Goal: Task Accomplishment & Management: Manage account settings

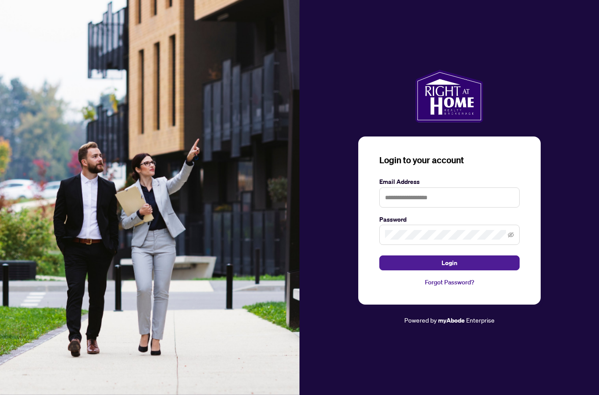
click at [474, 208] on input "text" at bounding box center [450, 197] width 140 height 20
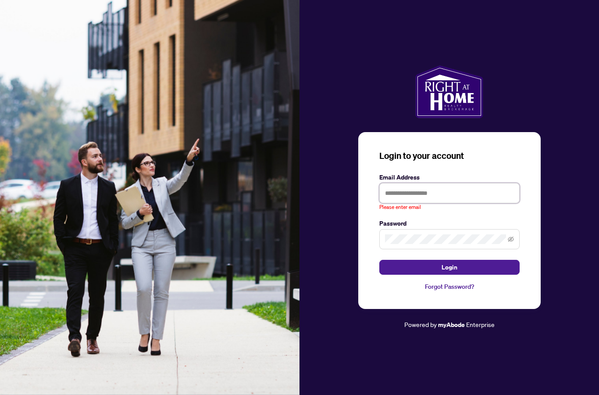
type input "**********"
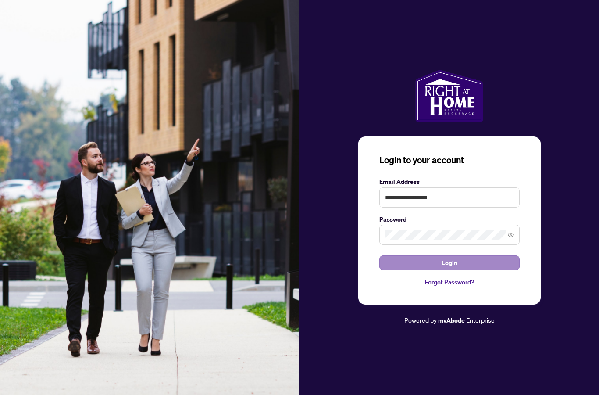
click at [487, 270] on button "Login" at bounding box center [450, 262] width 140 height 15
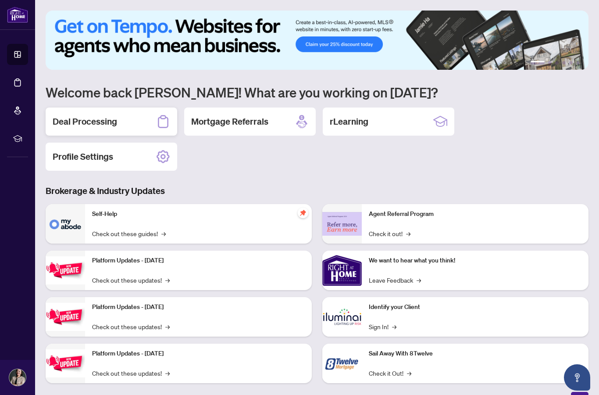
click at [134, 122] on div "Deal Processing" at bounding box center [112, 122] width 132 height 28
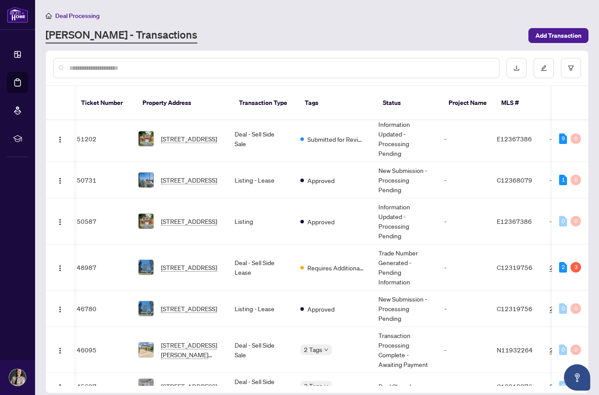
scroll to position [0, 5]
click at [194, 262] on span "[STREET_ADDRESS]" at bounding box center [189, 267] width 56 height 10
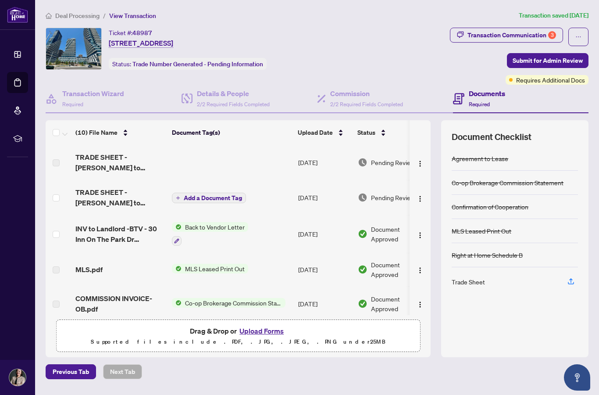
click at [124, 200] on span "TRADE SHEET - [PERSON_NAME] to REVIEW - 30 Inn On The Park Dr 4302.pdf" at bounding box center [120, 197] width 90 height 21
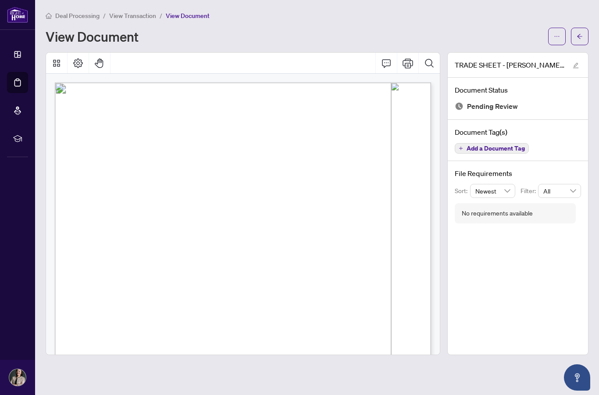
scroll to position [0, 0]
click at [553, 37] on button "button" at bounding box center [558, 37] width 18 height 18
click at [520, 58] on span "Download" at bounding box center [525, 55] width 67 height 10
click at [585, 39] on button "button" at bounding box center [580, 37] width 18 height 18
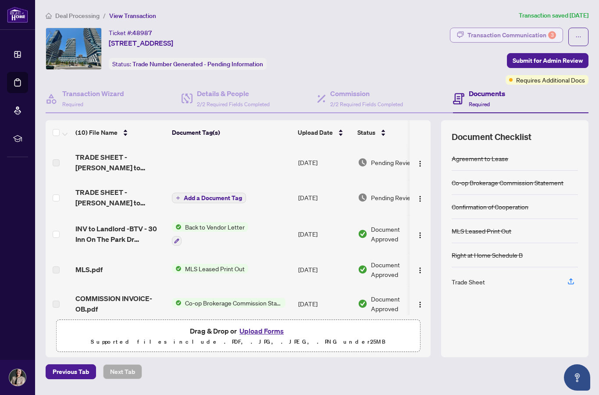
click at [507, 42] on button "Transaction Communication 3" at bounding box center [506, 35] width 113 height 15
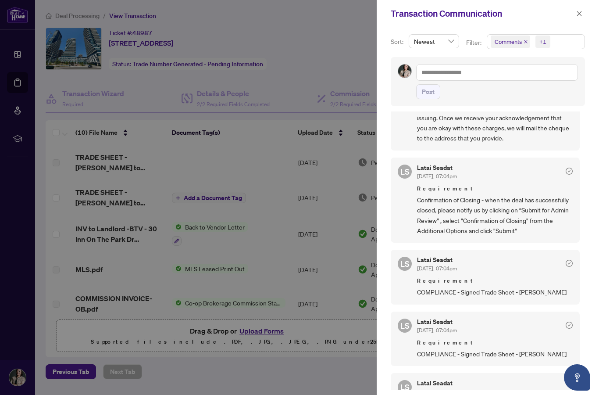
scroll to position [215, 0]
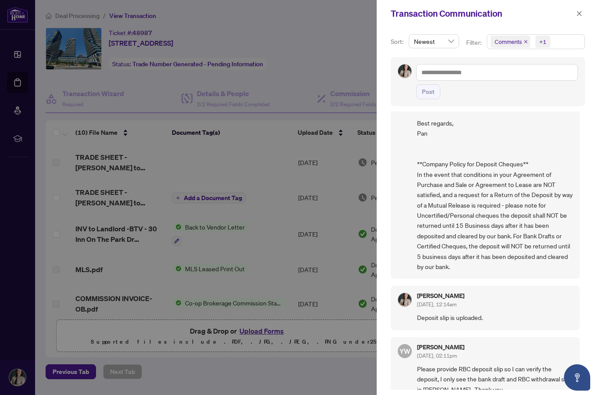
click at [338, 59] on div at bounding box center [299, 197] width 599 height 395
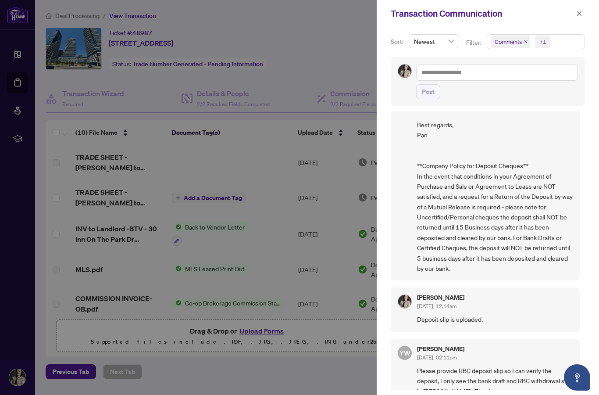
click at [345, 67] on div at bounding box center [299, 197] width 599 height 395
click at [581, 18] on span "button" at bounding box center [580, 14] width 6 height 14
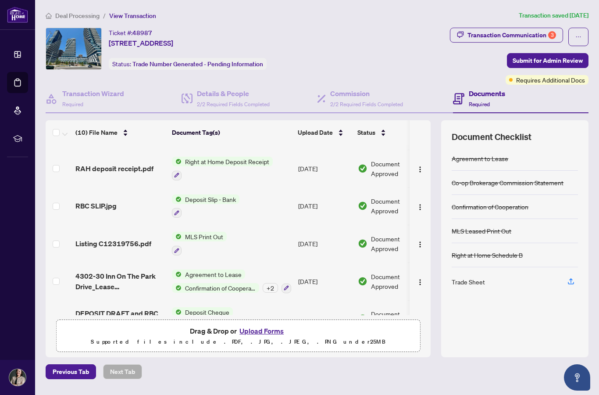
scroll to position [172, 0]
click at [273, 337] on button "Upload Forms" at bounding box center [262, 330] width 50 height 11
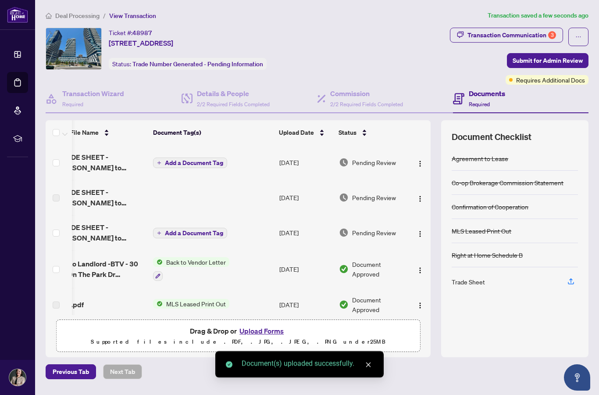
scroll to position [0, 19]
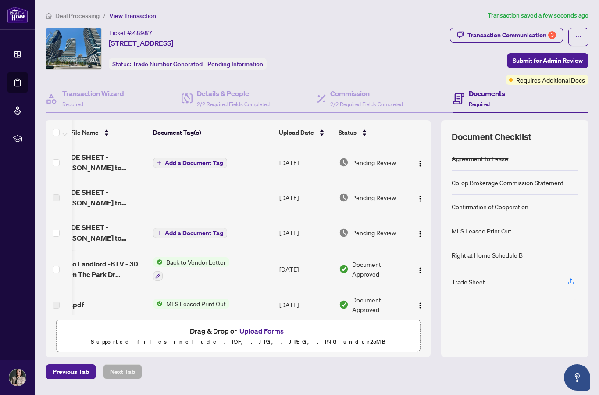
click at [199, 160] on span "Add a Document Tag" at bounding box center [194, 163] width 58 height 6
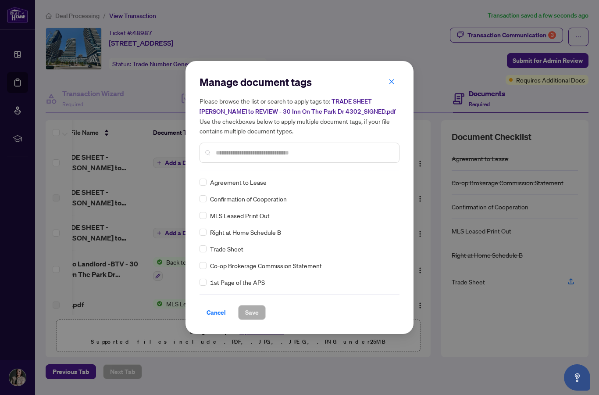
click at [252, 169] on div "Manage document tags Please browse the list or search to apply tags to: TRADE S…" at bounding box center [300, 122] width 200 height 95
click at [256, 154] on input "text" at bounding box center [304, 153] width 176 height 10
type input "***"
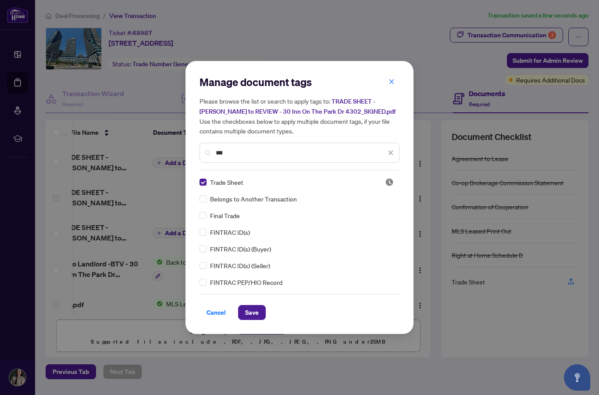
click at [240, 224] on div "Trade Sheet Belongs to Another Transaction Final Trade FINTRAC ID(s) FINTRAC ID…" at bounding box center [300, 232] width 200 height 110
click at [238, 181] on span "Trade Sheet" at bounding box center [226, 182] width 33 height 10
click at [252, 308] on span "Save" at bounding box center [252, 312] width 14 height 14
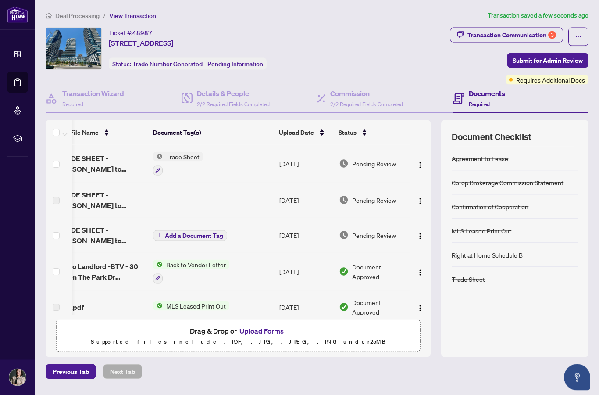
scroll to position [0, 0]
